Goal: Information Seeking & Learning: Learn about a topic

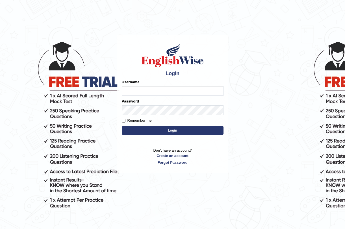
click at [136, 91] on input "Username" at bounding box center [173, 91] width 102 height 10
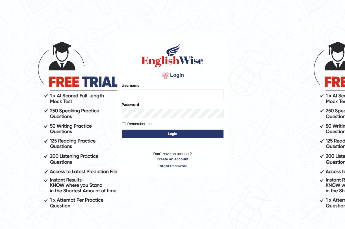
type input "Sprajapati"
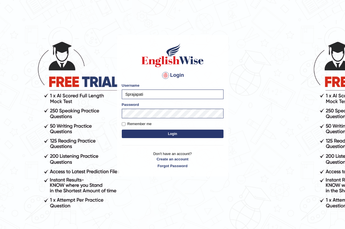
click at [172, 130] on button "Login" at bounding box center [173, 134] width 102 height 8
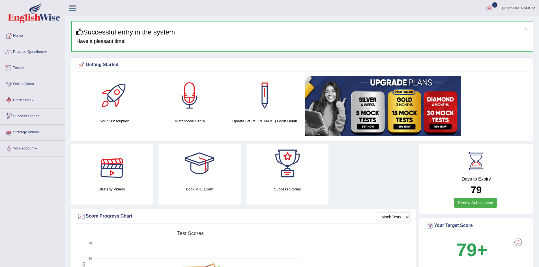
click at [23, 83] on link "Online Class" at bounding box center [32, 83] width 65 height 14
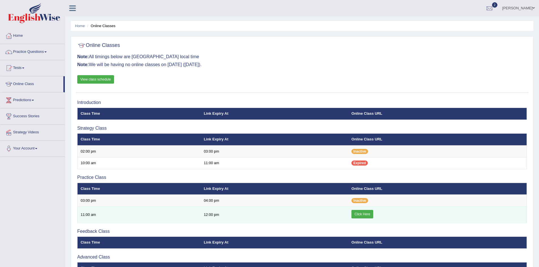
click at [363, 215] on link "Click Here" at bounding box center [362, 214] width 22 height 8
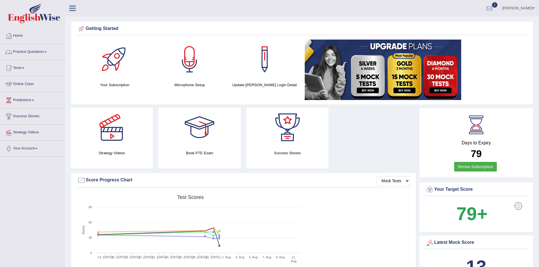
click at [45, 48] on link "Practice Questions" at bounding box center [32, 51] width 65 height 14
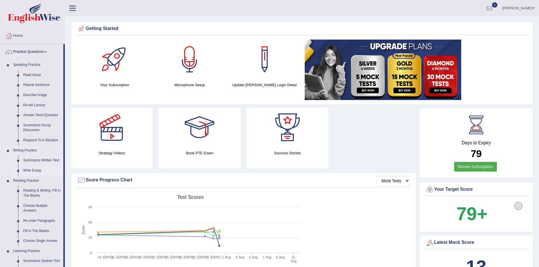
click at [35, 173] on link "Write Essay" at bounding box center [42, 171] width 43 height 10
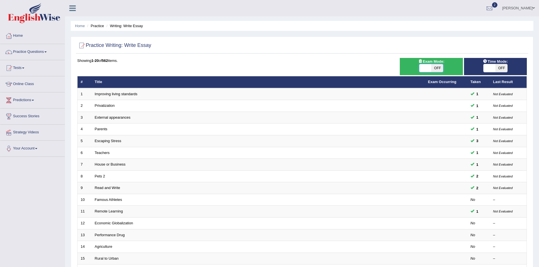
click at [429, 70] on span at bounding box center [425, 68] width 12 height 8
checkbox input "true"
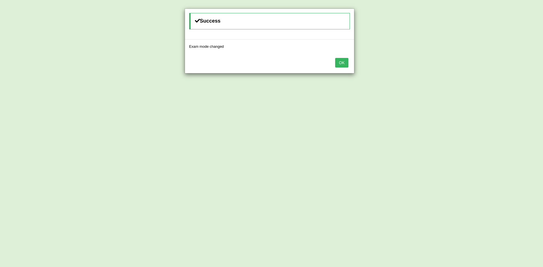
click at [345, 62] on button "OK" at bounding box center [341, 63] width 13 height 10
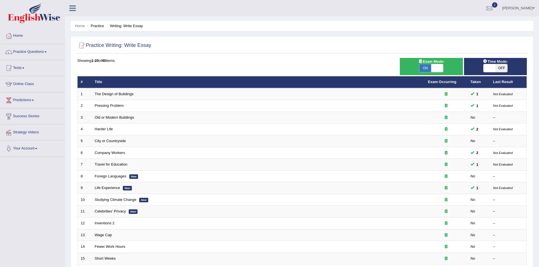
click at [495, 69] on span at bounding box center [489, 68] width 12 height 8
checkbox input "true"
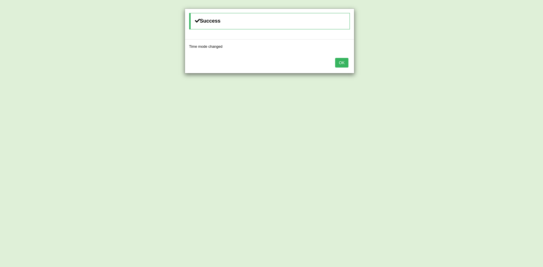
click at [343, 64] on button "OK" at bounding box center [341, 63] width 13 height 10
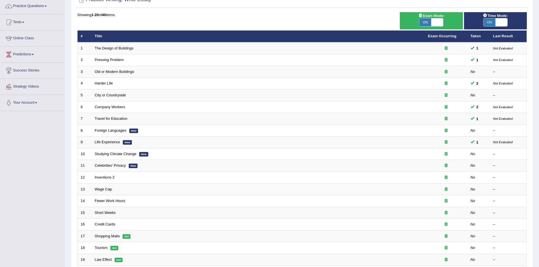
scroll to position [107, 0]
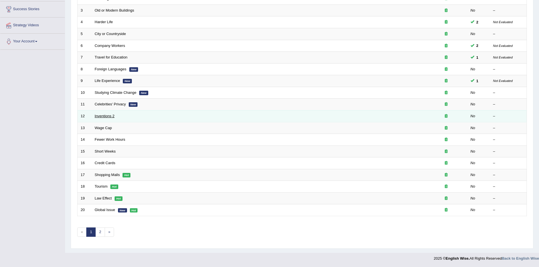
click at [102, 118] on link "Inventions 2" at bounding box center [105, 116] width 20 height 4
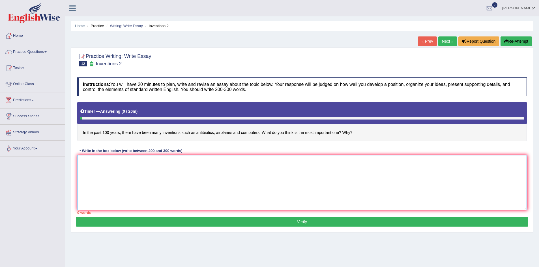
click at [115, 171] on textarea at bounding box center [302, 182] width 450 height 55
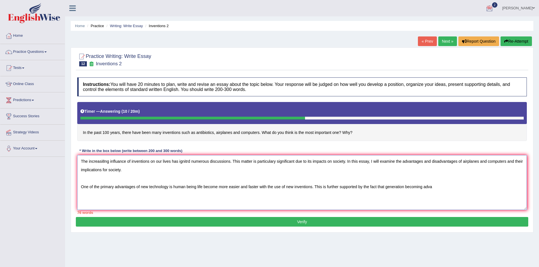
click at [199, 174] on textarea "The increasi8ng influance of inventions on our lives has ignitrd numerous discu…" at bounding box center [302, 182] width 450 height 55
type textarea "The increasi8ng influance of inventions on our lives has ignitrd numerous discu…"
click at [43, 51] on link "Practice Questions" at bounding box center [32, 51] width 65 height 14
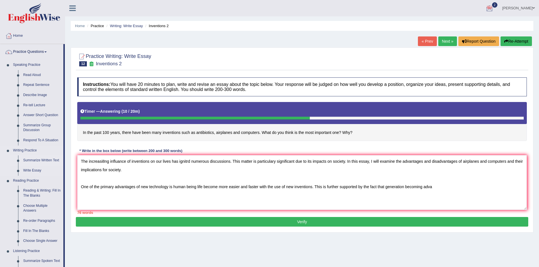
click at [35, 161] on link "Summarize Written Text" at bounding box center [42, 161] width 43 height 10
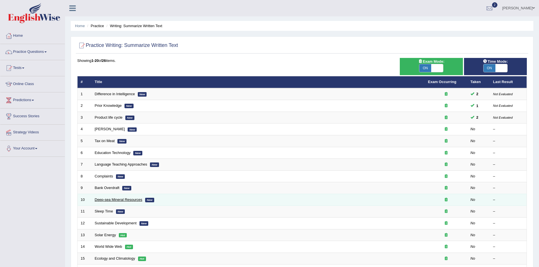
click at [99, 201] on link "Deep-sea Mineral Resources" at bounding box center [119, 200] width 48 height 4
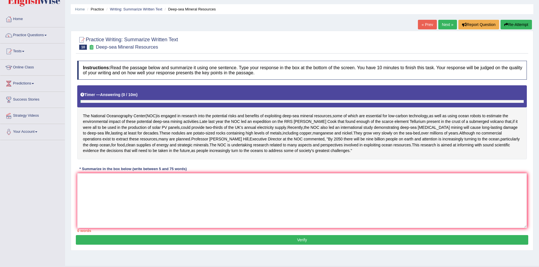
scroll to position [37, 0]
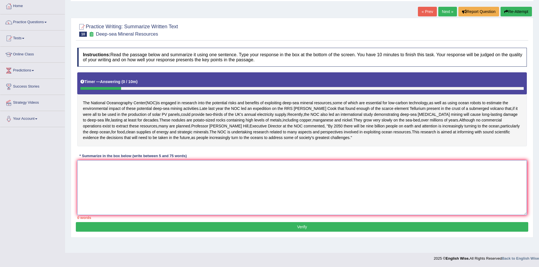
click at [90, 179] on textarea at bounding box center [302, 187] width 450 height 55
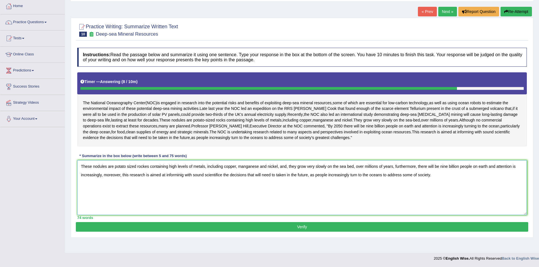
click at [147, 179] on textarea "These nodules are potato sized rockes containing high levels of metals, includi…" at bounding box center [302, 187] width 450 height 55
type textarea "These nodules are potato sized rocks containing high levels of metals, includin…"
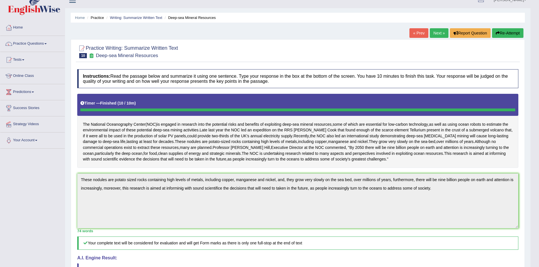
scroll to position [0, 0]
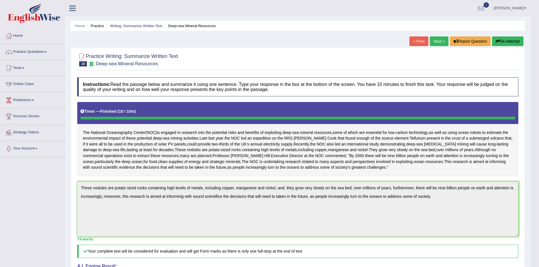
click at [436, 42] on link "Next »" at bounding box center [439, 41] width 19 height 10
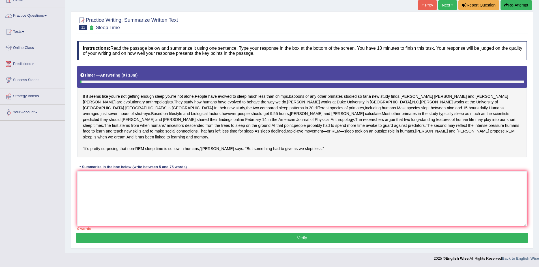
scroll to position [43, 0]
click at [97, 186] on textarea at bounding box center [302, 198] width 450 height 55
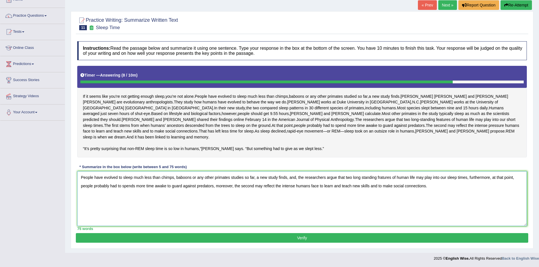
type textarea "People have evolved to sleep much less than chimps, baboons or any other primat…"
click at [304, 238] on button "Verify" at bounding box center [302, 238] width 452 height 10
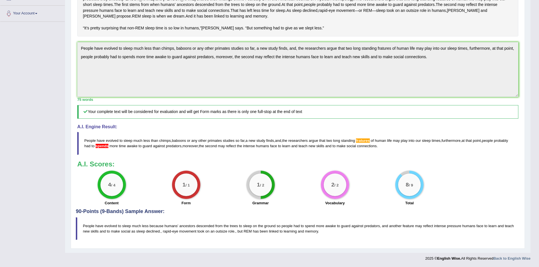
scroll to position [148, 0]
click at [301, 159] on div "Instructions: Read the passage below and summarize it using one sentence. Type …" at bounding box center [298, 74] width 444 height 270
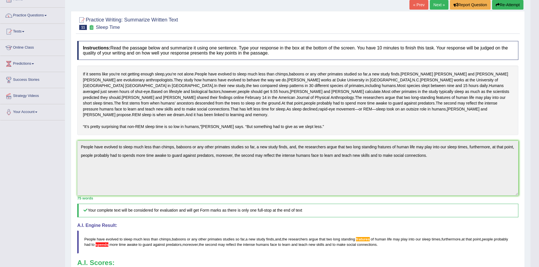
scroll to position [35, 0]
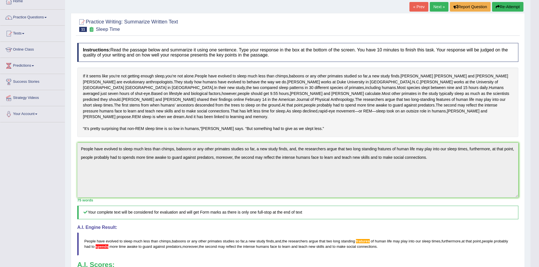
click at [72, 172] on div "Practice Writing: Summarize Written Text 11 Sleep Time Instructions: Read the p…" at bounding box center [298, 181] width 454 height 337
click at [520, 187] on div "Practice Writing: Summarize Written Text 11 Sleep Time Instructions: Read the p…" at bounding box center [298, 181] width 454 height 337
click at [504, 8] on button "Re-Attempt" at bounding box center [507, 7] width 31 height 10
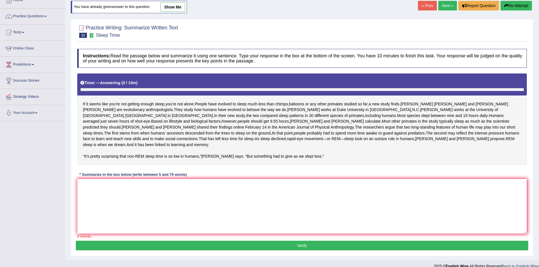
scroll to position [50, 0]
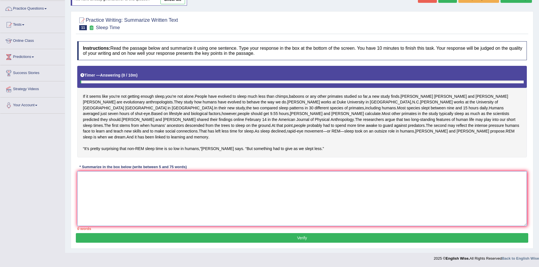
click at [111, 191] on textarea at bounding box center [302, 198] width 450 height 55
paste textarea "People have evolved to sleep much less than chimps, baboons or any other primat…"
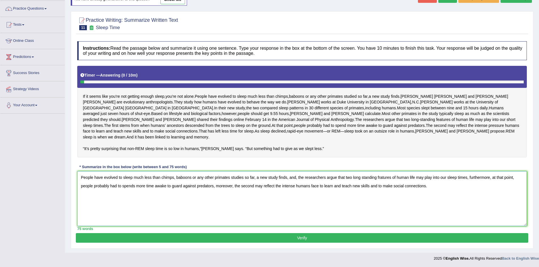
click at [136, 187] on textarea "People have evolved to sleep much less than chimps, baboons or any other primat…" at bounding box center [302, 198] width 450 height 55
click at [384, 179] on textarea "People have evolved to sleep much less than chimps, baboons or any other primat…" at bounding box center [302, 198] width 450 height 55
type textarea "People have evolved to sleep much less than chimps, baboons or any other primat…"
click at [323, 235] on button "Verify" at bounding box center [302, 238] width 452 height 10
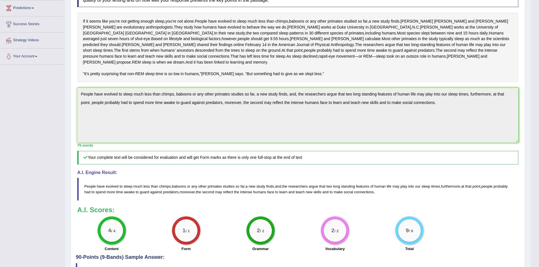
scroll to position [0, 0]
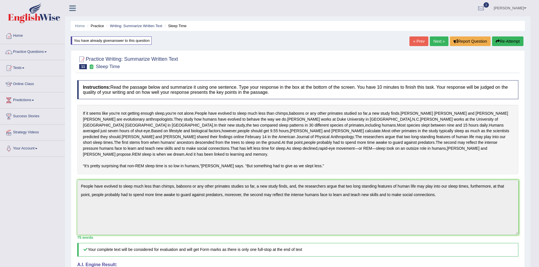
click at [32, 52] on link "Practice Questions" at bounding box center [32, 51] width 65 height 14
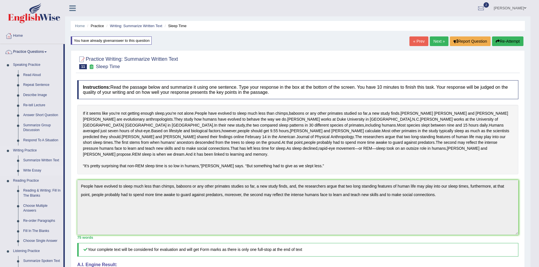
click at [33, 170] on link "Write Essay" at bounding box center [42, 171] width 43 height 10
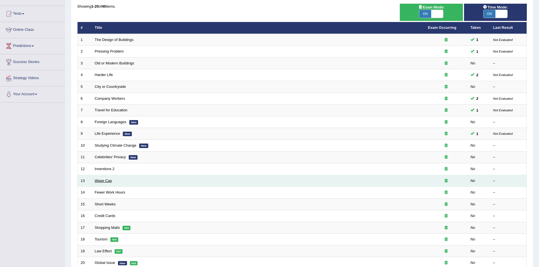
scroll to position [57, 0]
